Goal: Information Seeking & Learning: Learn about a topic

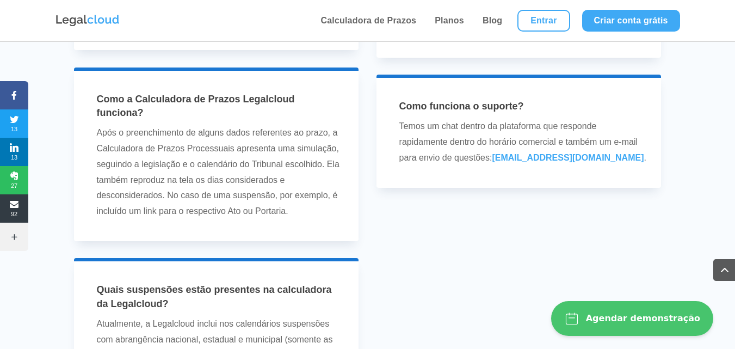
scroll to position [3389, 0]
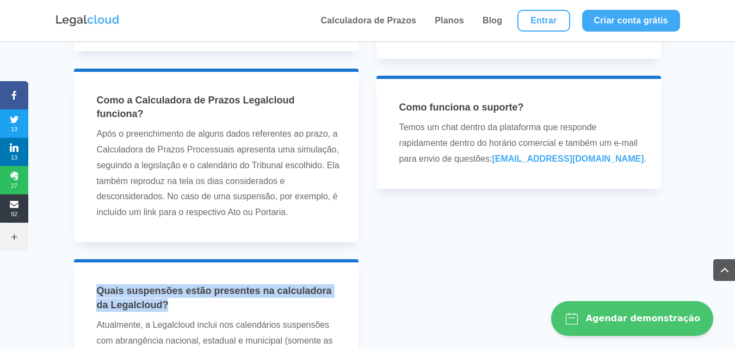
drag, startPoint x: 173, startPoint y: 289, endPoint x: 97, endPoint y: 275, distance: 77.0
click at [97, 284] on h4 "Quais suspensões estão presentes na calculadora da Legalcloud?" at bounding box center [219, 300] width 247 height 33
click at [97, 285] on span "Quais suspensões estão presentes na calculadora da Legalcloud?" at bounding box center [213, 297] width 235 height 24
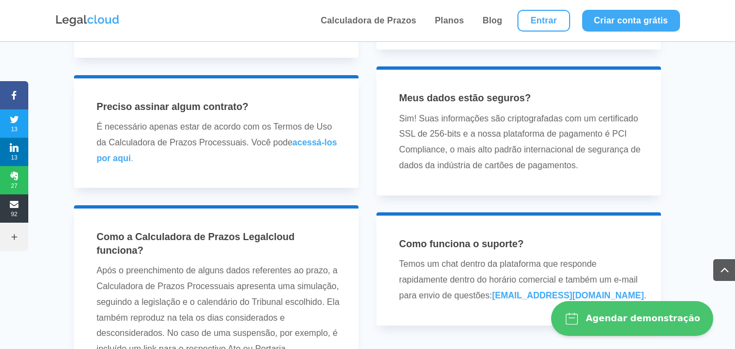
scroll to position [3226, 0]
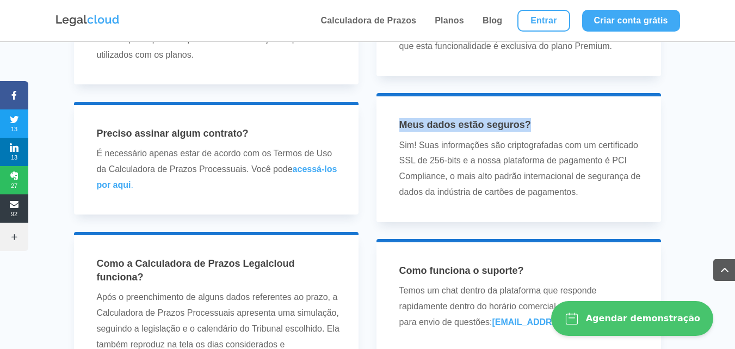
drag, startPoint x: 401, startPoint y: 125, endPoint x: 545, endPoint y: 123, distance: 144.1
click at [545, 123] on h4 "Meus dados estão seguros?" at bounding box center [522, 127] width 247 height 19
drag, startPoint x: 530, startPoint y: 124, endPoint x: 397, endPoint y: 123, distance: 132.7
click at [397, 123] on div "Meus dados estão seguros? Sim! Suas informações são criptografadas com um certi…" at bounding box center [519, 159] width 256 height 82
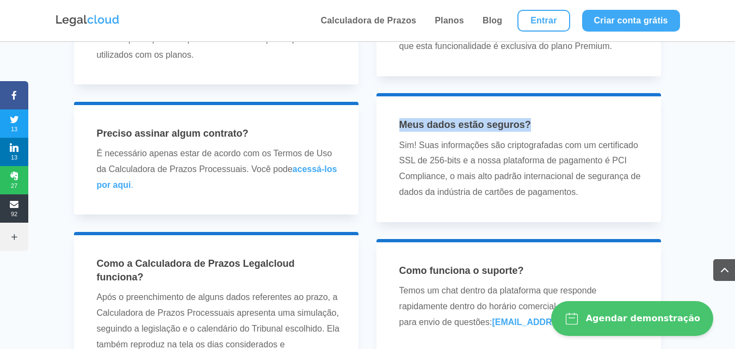
click at [398, 123] on div "Meus dados estão seguros? Sim! Suas informações são criptografadas com um certi…" at bounding box center [519, 159] width 256 height 82
drag, startPoint x: 401, startPoint y: 125, endPoint x: 535, endPoint y: 125, distance: 133.8
click at [535, 125] on h4 "Meus dados estão seguros?" at bounding box center [522, 127] width 247 height 19
drag, startPoint x: 393, startPoint y: 125, endPoint x: 534, endPoint y: 133, distance: 141.0
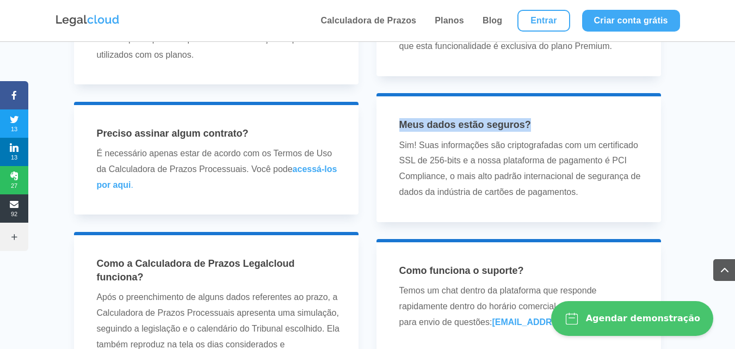
click at [534, 133] on div "Meus dados estão seguros? Sim! Suas informações são criptografadas com um certi…" at bounding box center [519, 159] width 256 height 82
click at [534, 133] on h4 "Meus dados estão seguros?" at bounding box center [522, 127] width 247 height 19
drag, startPoint x: 398, startPoint y: 126, endPoint x: 537, endPoint y: 123, distance: 139.2
click at [537, 123] on div "Meus dados estão seguros? Sim! Suas informações são criptografadas com um certi…" at bounding box center [519, 159] width 256 height 82
click at [537, 123] on h4 "Meus dados estão seguros?" at bounding box center [522, 127] width 247 height 19
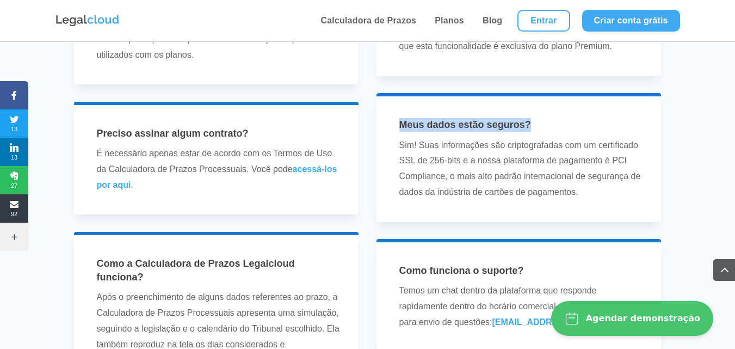
drag, startPoint x: 531, startPoint y: 125, endPoint x: 401, endPoint y: 131, distance: 130.1
click at [401, 131] on h4 "Meus dados estão seguros?" at bounding box center [522, 127] width 247 height 19
click at [401, 130] on span "Meus dados estão seguros?" at bounding box center [465, 124] width 132 height 11
drag, startPoint x: 400, startPoint y: 128, endPoint x: 538, endPoint y: 125, distance: 138.2
click at [538, 125] on h4 "Meus dados estão seguros?" at bounding box center [522, 127] width 247 height 19
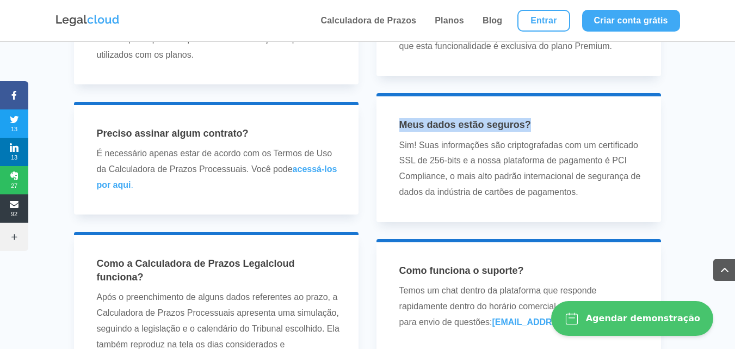
click at [538, 125] on h4 "Meus dados estão seguros?" at bounding box center [522, 127] width 247 height 19
drag, startPoint x: 400, startPoint y: 126, endPoint x: 531, endPoint y: 125, distance: 131.1
click at [531, 125] on h4 "Meus dados estão seguros?" at bounding box center [522, 127] width 247 height 19
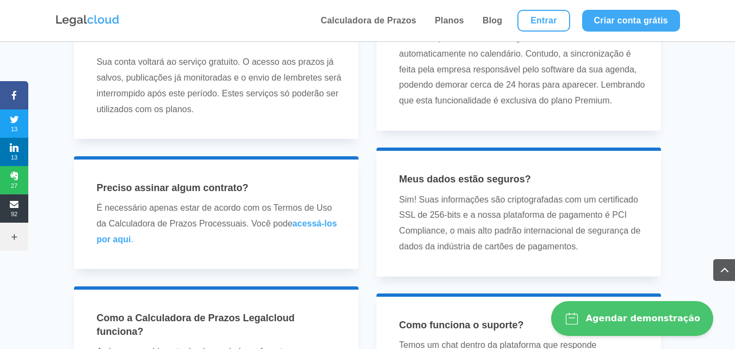
scroll to position [3118, 0]
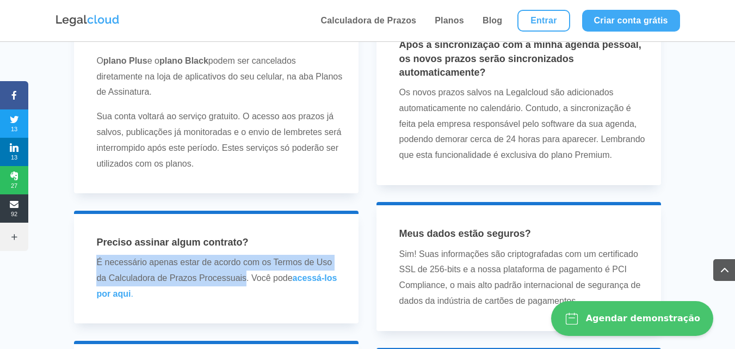
drag, startPoint x: 96, startPoint y: 247, endPoint x: 246, endPoint y: 264, distance: 150.6
click at [246, 264] on p "É necessário apenas estar de acordo com os Termos de Uso da Calculadora de Praz…" at bounding box center [219, 277] width 247 height 47
click at [247, 263] on p "É necessário apenas estar de acordo com os Termos de Uso da Calculadora de Praz…" at bounding box center [219, 277] width 247 height 47
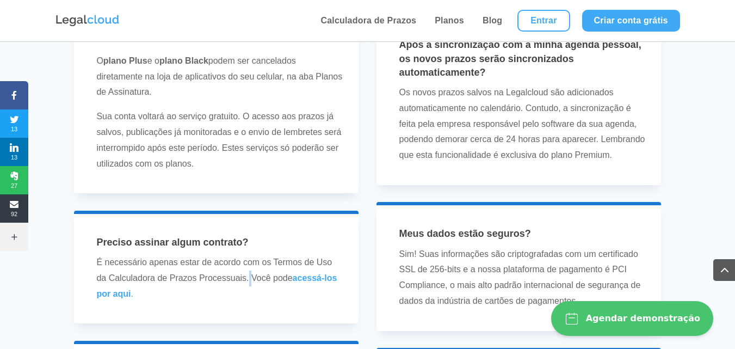
click at [249, 262] on p "É necessário apenas estar de acordo com os Termos de Uso da Calculadora de Praz…" at bounding box center [219, 277] width 247 height 47
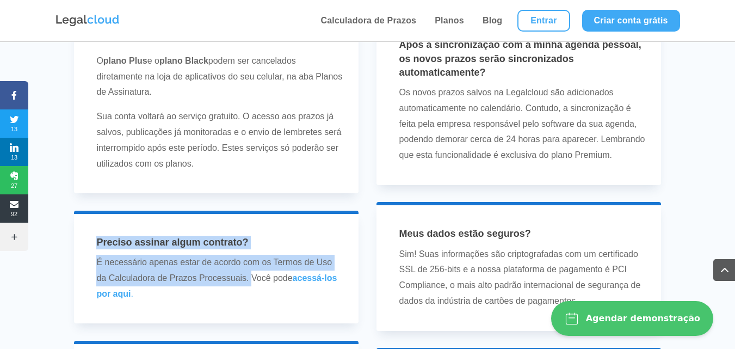
drag, startPoint x: 249, startPoint y: 262, endPoint x: 105, endPoint y: 226, distance: 148.1
click at [105, 235] on div "Preciso assinar algum contrato? É necessário apenas estar de acordo com os Term…" at bounding box center [216, 268] width 256 height 66
click at [105, 237] on span "Preciso assinar algum contrato?" at bounding box center [172, 242] width 152 height 11
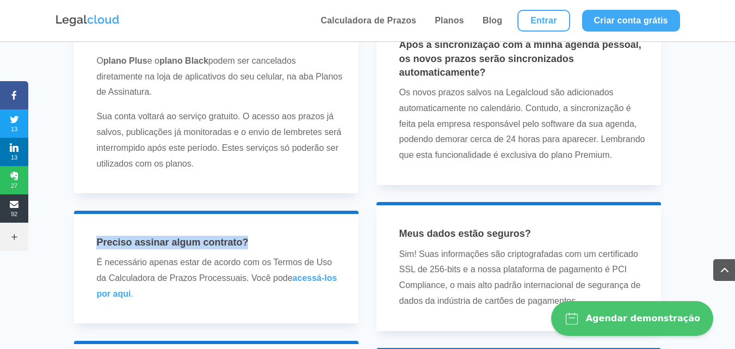
drag, startPoint x: 97, startPoint y: 226, endPoint x: 255, endPoint y: 226, distance: 158.2
click at [255, 235] on h4 "Preciso assinar algum contrato?" at bounding box center [219, 244] width 247 height 19
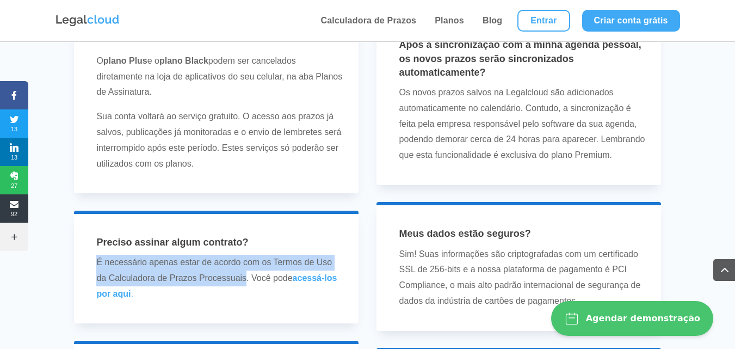
drag, startPoint x: 97, startPoint y: 246, endPoint x: 247, endPoint y: 258, distance: 151.1
click at [247, 258] on p "É necessário apenas estar de acordo com os Termos de Uso da Calculadora de Praz…" at bounding box center [219, 277] width 247 height 47
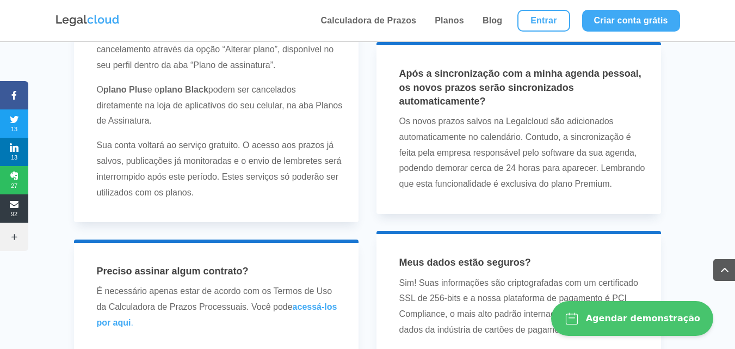
scroll to position [3063, 0]
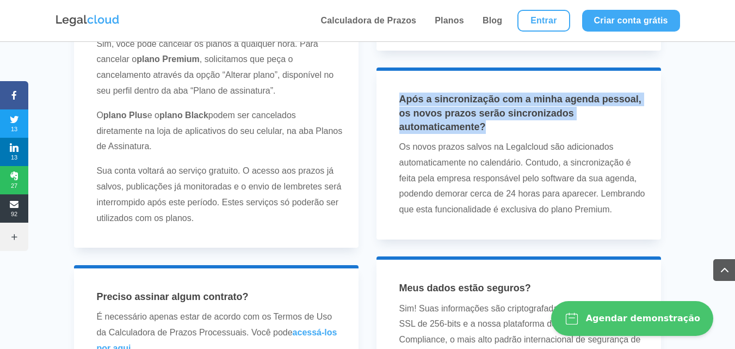
drag, startPoint x: 486, startPoint y: 126, endPoint x: 401, endPoint y: 100, distance: 89.4
click at [401, 100] on h4 "Após a sincronização com a minha agenda pessoal, os novos prazos serão sincroni…" at bounding box center [522, 115] width 247 height 47
click at [401, 100] on span "Após a sincronização com a minha agenda pessoal, os novos prazos serão sincroni…" at bounding box center [520, 113] width 242 height 38
drag, startPoint x: 401, startPoint y: 100, endPoint x: 488, endPoint y: 126, distance: 91.0
click at [488, 126] on h4 "Após a sincronização com a minha agenda pessoal, os novos prazos serão sincroni…" at bounding box center [522, 115] width 247 height 47
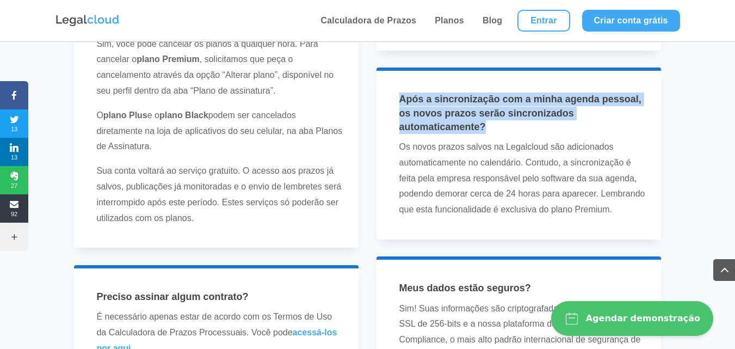
click at [488, 126] on h4 "Após a sincronização com a minha agenda pessoal, os novos prazos serão sincroni…" at bounding box center [522, 115] width 247 height 47
drag, startPoint x: 488, startPoint y: 126, endPoint x: 389, endPoint y: 102, distance: 102.0
click at [389, 102] on div "Após a sincronização com a minha agenda pessoal, os novos prazos serão sincroni…" at bounding box center [518, 153] width 285 height 172
click at [438, 97] on span "Após a sincronização com a minha agenda pessoal, os novos prazos serão sincroni…" at bounding box center [520, 113] width 242 height 38
drag, startPoint x: 486, startPoint y: 126, endPoint x: 402, endPoint y: 91, distance: 91.2
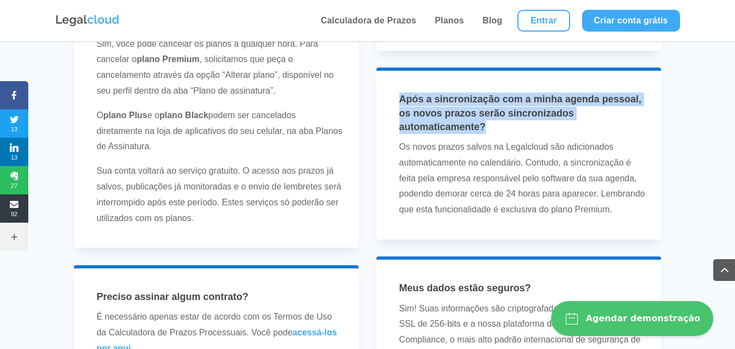
click at [402, 91] on div "Após a sincronização com a minha agenda pessoal, os novos prazos serão sincroni…" at bounding box center [518, 153] width 285 height 172
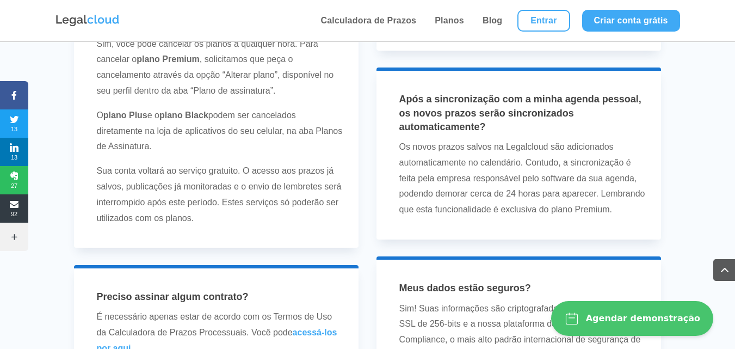
click at [403, 93] on div "Após a sincronização com a minha agenda pessoal, os novos prazos serão sincroni…" at bounding box center [518, 153] width 285 height 172
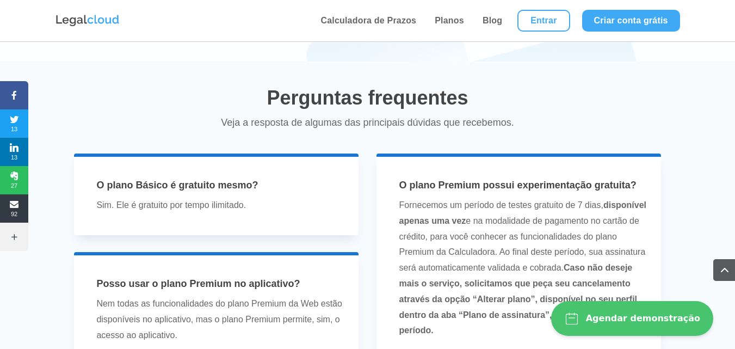
scroll to position [2193, 0]
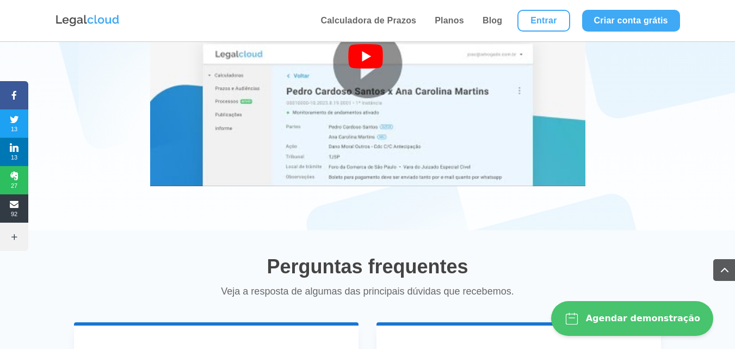
click at [115, 18] on img at bounding box center [87, 21] width 65 height 14
